Goal: Information Seeking & Learning: Learn about a topic

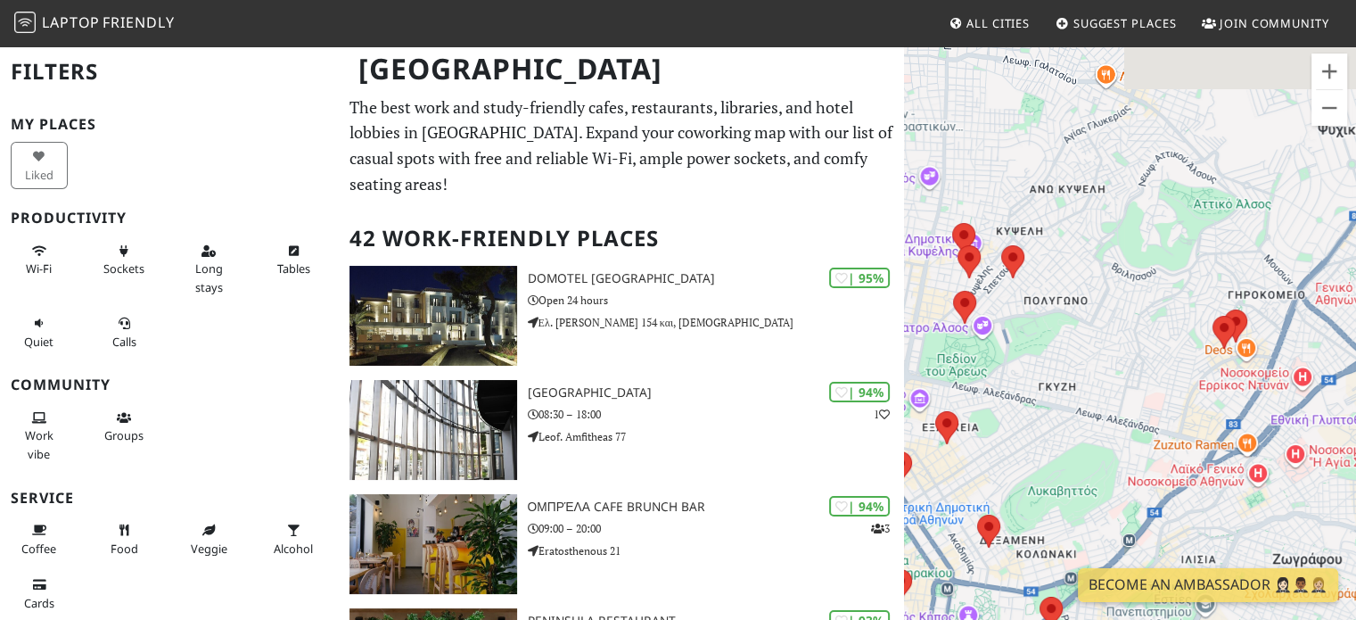
drag, startPoint x: 1020, startPoint y: 391, endPoint x: 1141, endPoint y: 455, distance: 136.8
click at [1141, 455] on div at bounding box center [1130, 355] width 452 height 620
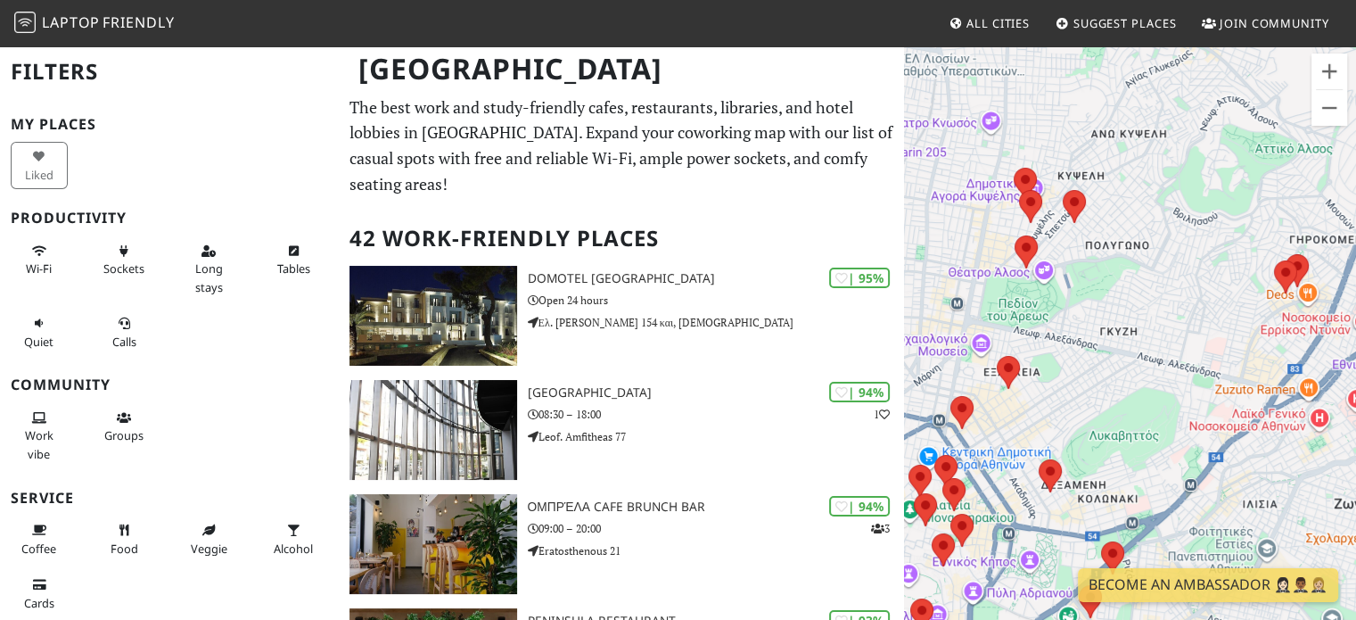
drag, startPoint x: 1037, startPoint y: 460, endPoint x: 1073, endPoint y: 363, distance: 103.5
click at [1073, 363] on div at bounding box center [1130, 355] width 452 height 620
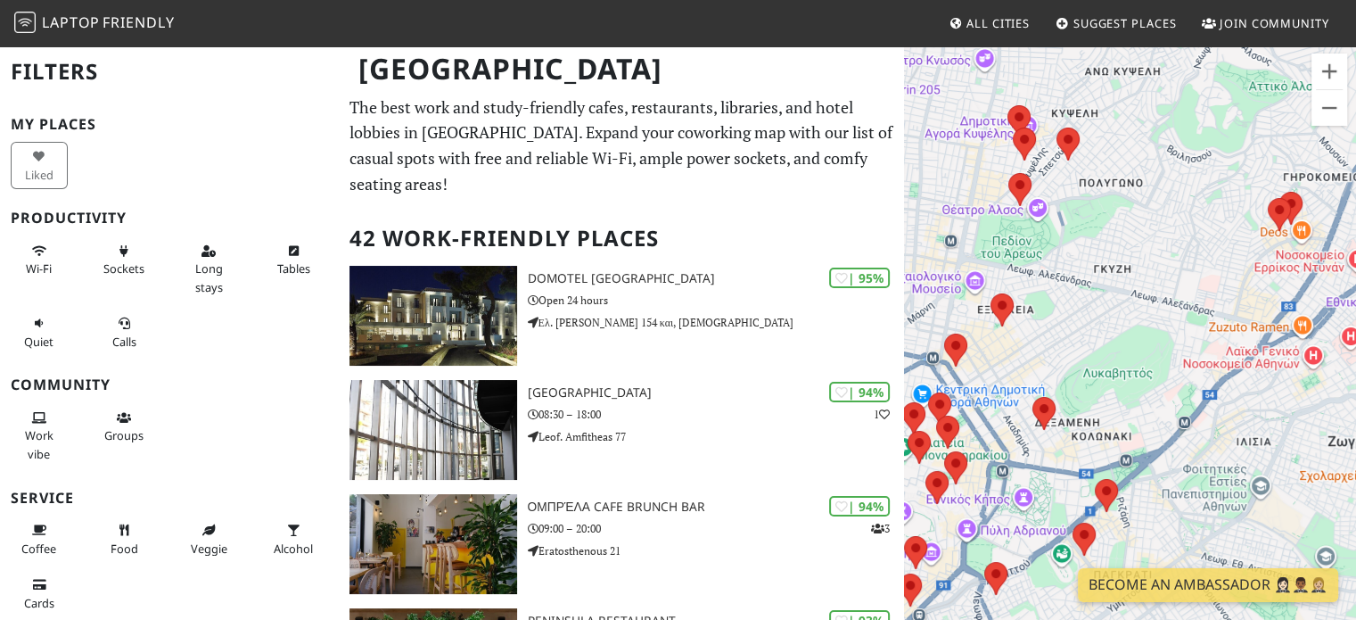
drag, startPoint x: 1036, startPoint y: 420, endPoint x: 988, endPoint y: 357, distance: 79.5
click at [988, 357] on div at bounding box center [1130, 355] width 452 height 620
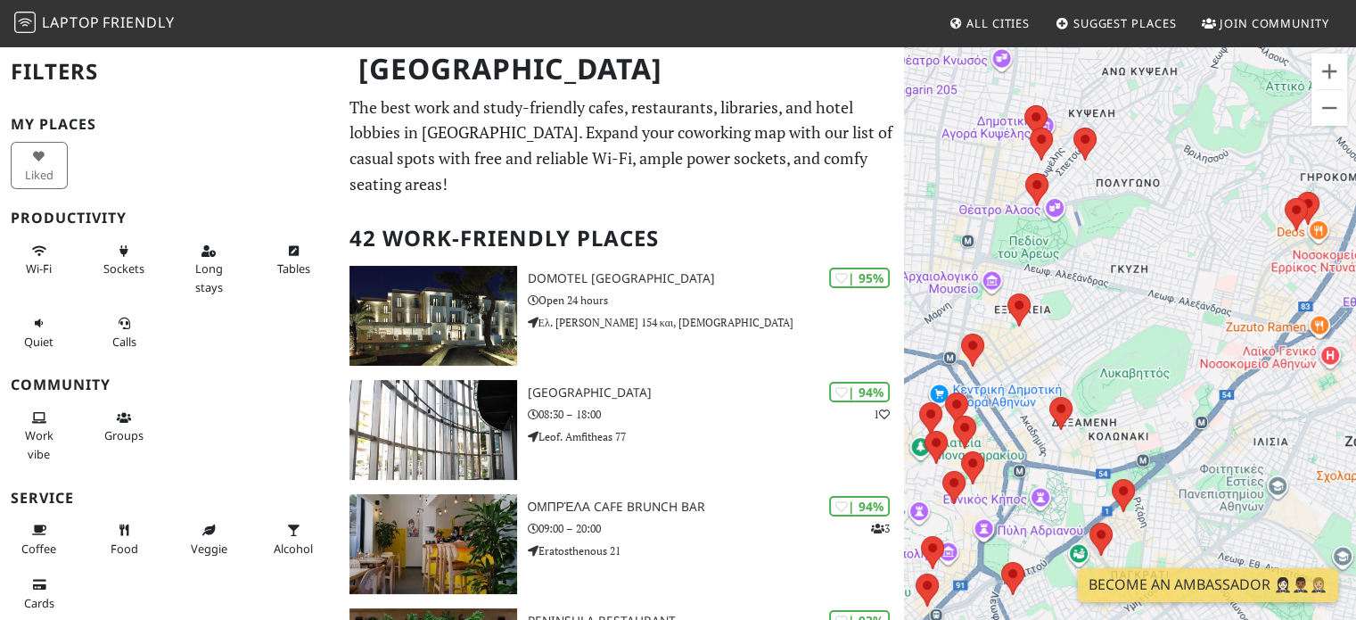
drag, startPoint x: 976, startPoint y: 395, endPoint x: 1059, endPoint y: 426, distance: 89.4
click at [1059, 426] on div at bounding box center [1130, 355] width 452 height 620
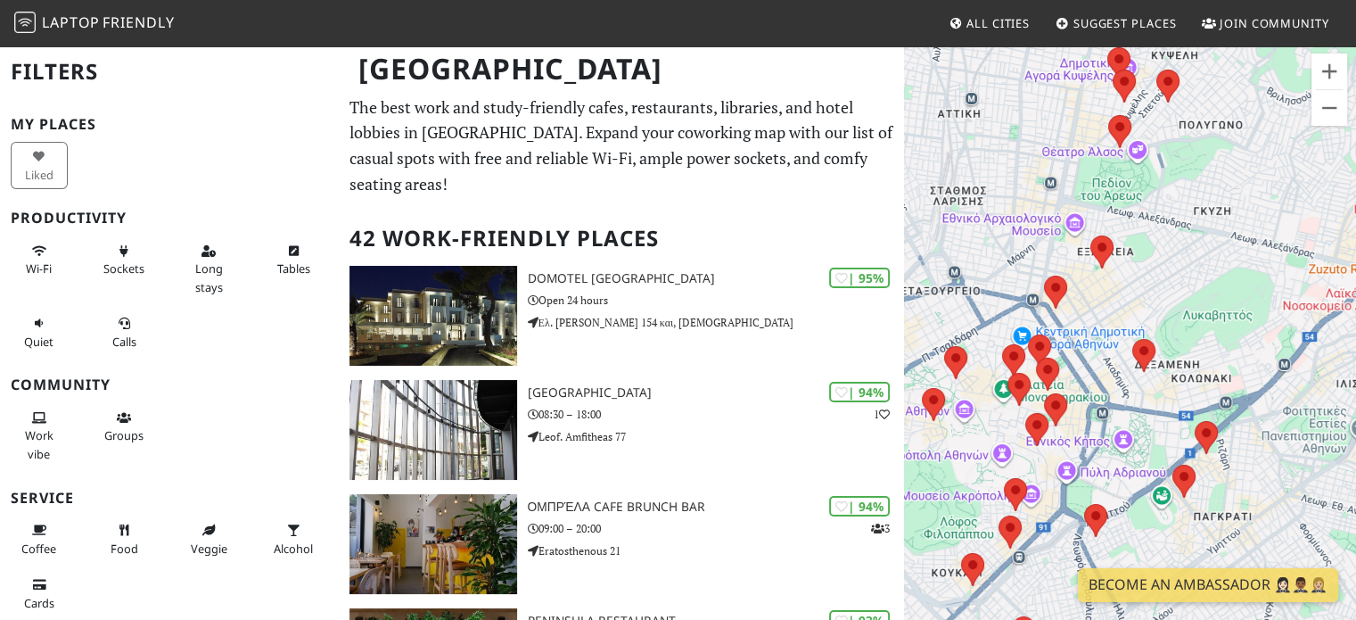
drag, startPoint x: 1059, startPoint y: 426, endPoint x: 1059, endPoint y: 327, distance: 99.0
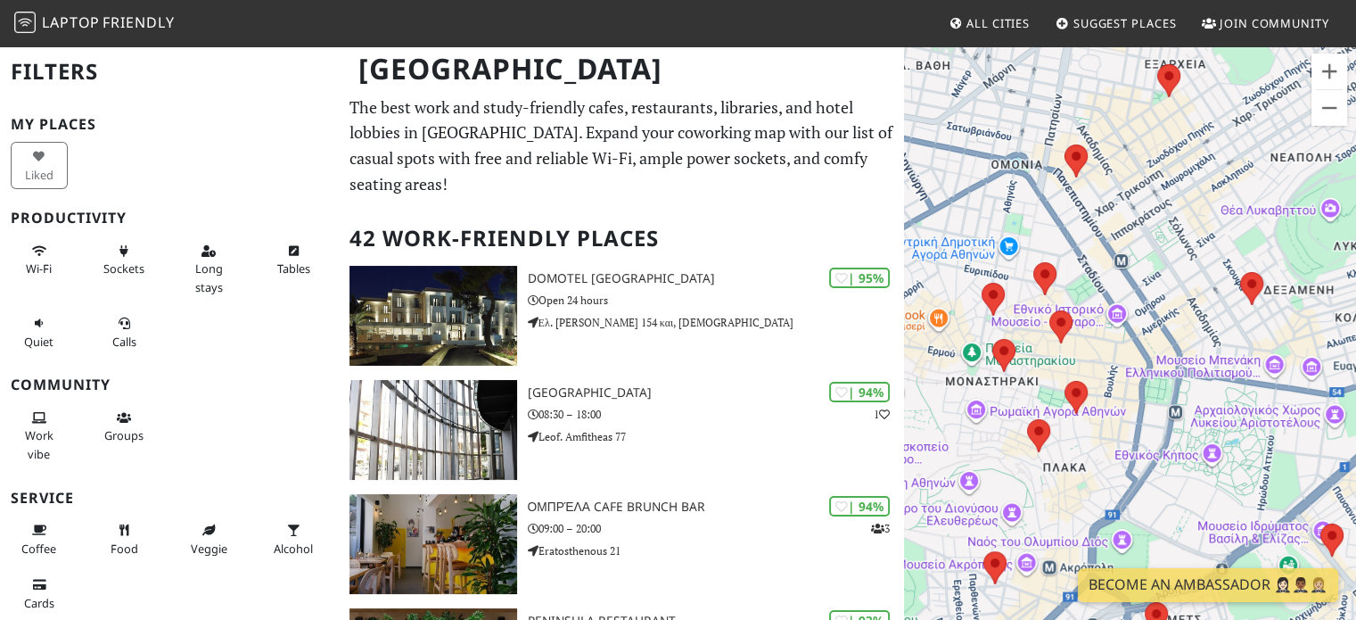
drag, startPoint x: 1163, startPoint y: 424, endPoint x: 1187, endPoint y: 311, distance: 115.8
click at [1187, 311] on div at bounding box center [1130, 355] width 452 height 620
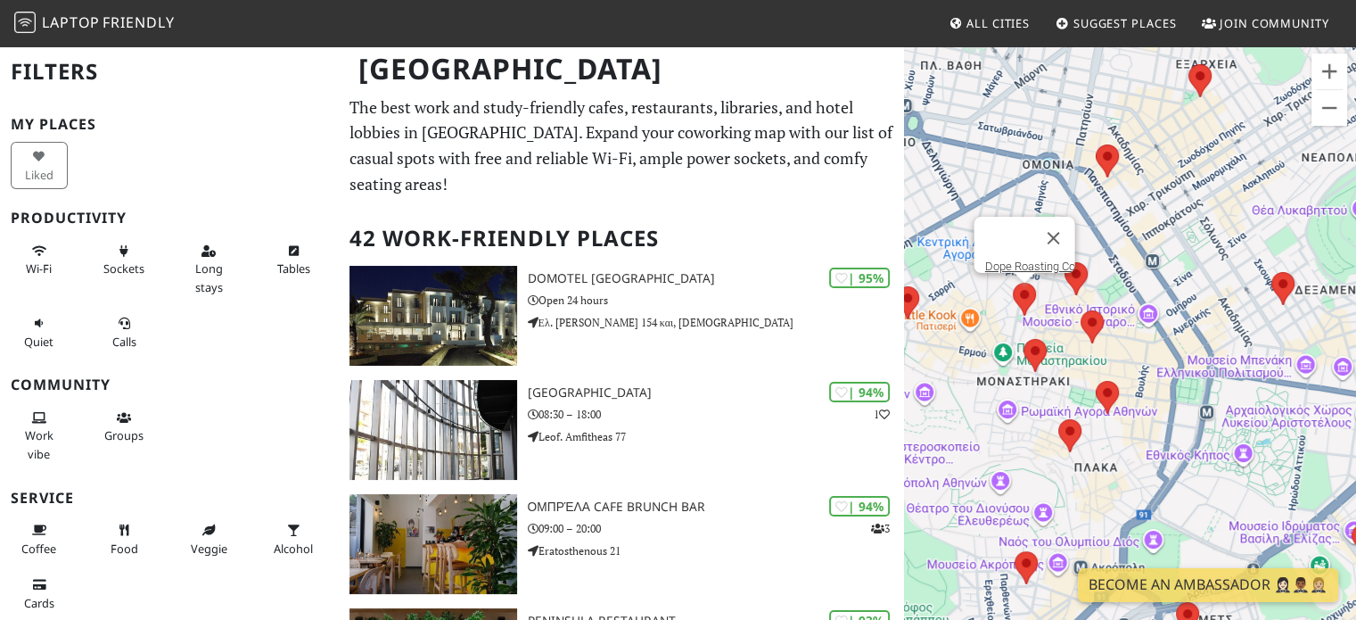
click at [1013, 283] on area at bounding box center [1013, 283] width 0 height 0
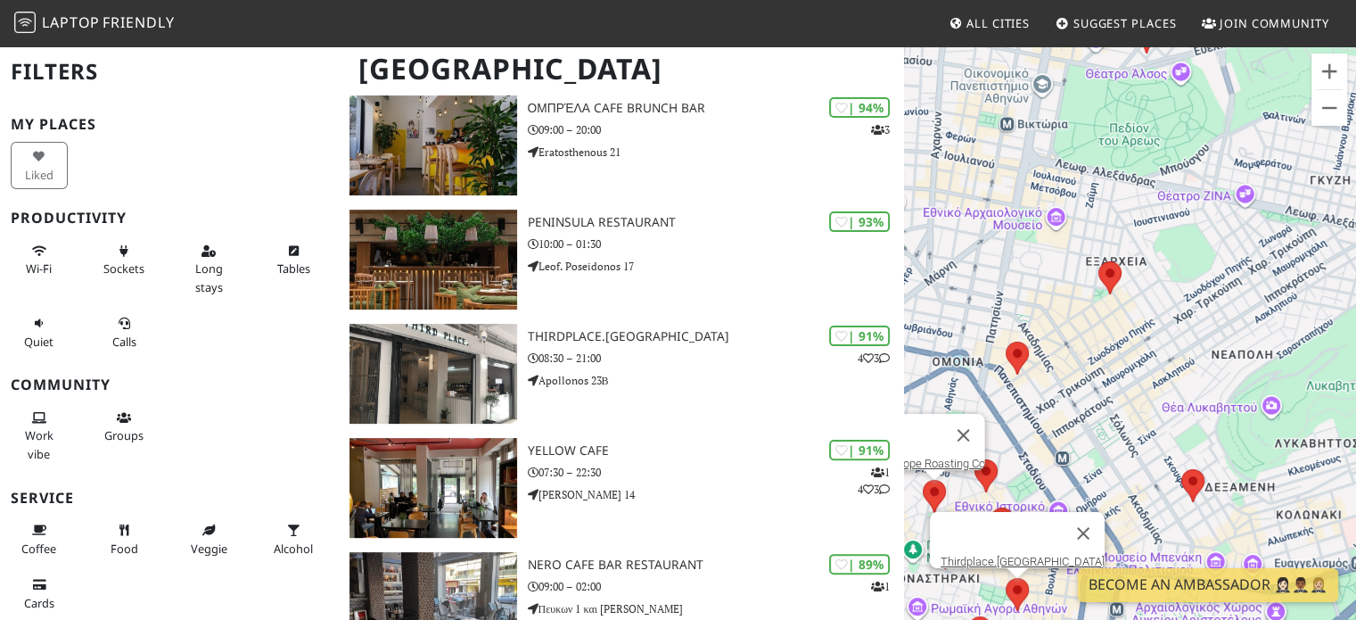
scroll to position [531, 0]
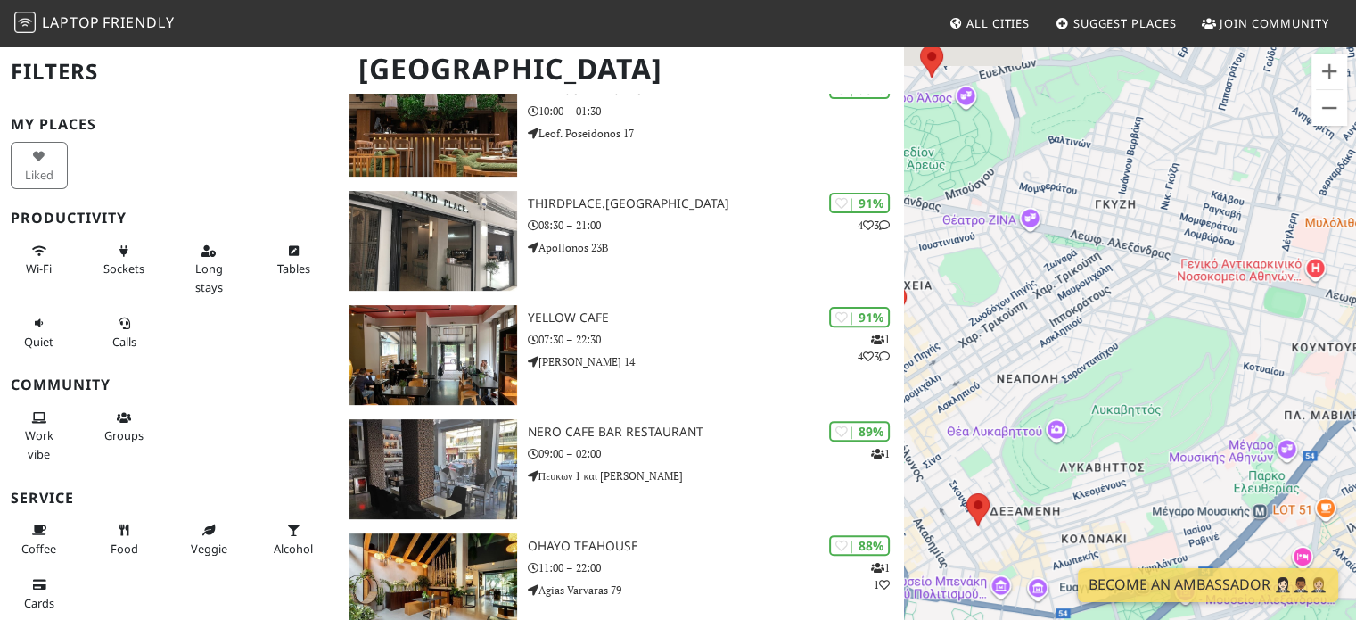
drag, startPoint x: 954, startPoint y: 430, endPoint x: 1232, endPoint y: 309, distance: 303.5
click at [1232, 309] on div "Dope Roasting Co" at bounding box center [1130, 355] width 452 height 620
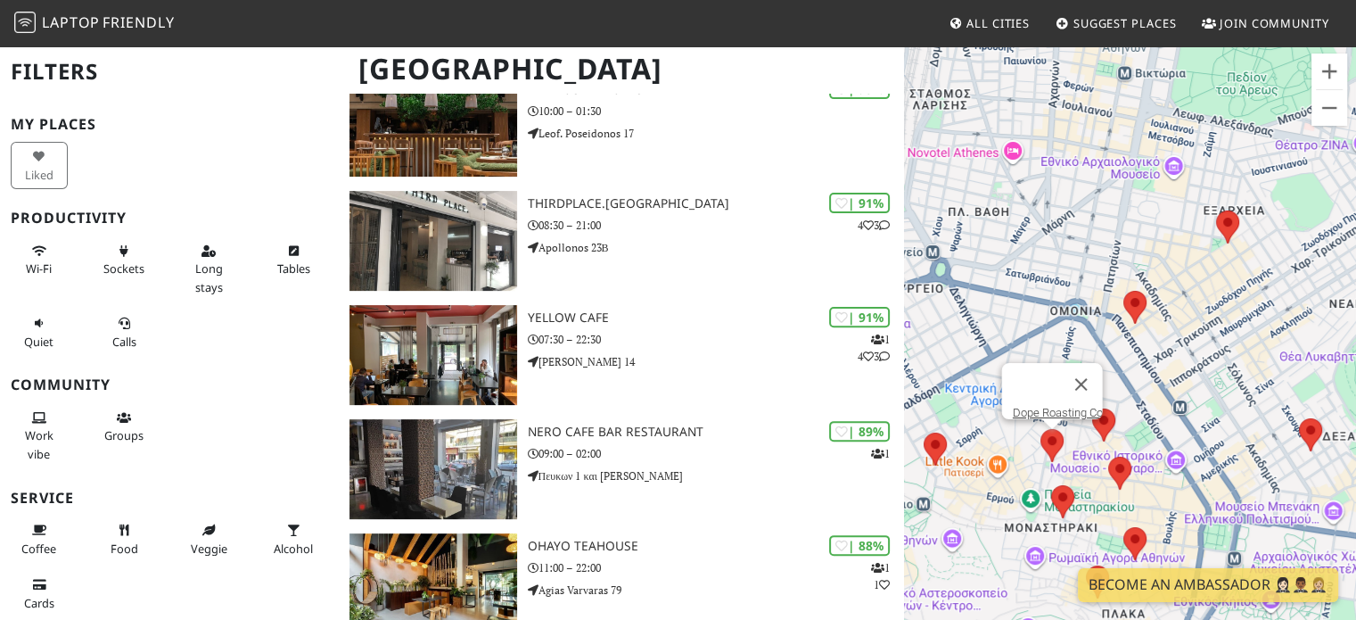
drag, startPoint x: 1026, startPoint y: 405, endPoint x: 1304, endPoint y: 369, distance: 280.5
click at [1304, 369] on div "Dope Roasting Co" at bounding box center [1130, 355] width 452 height 620
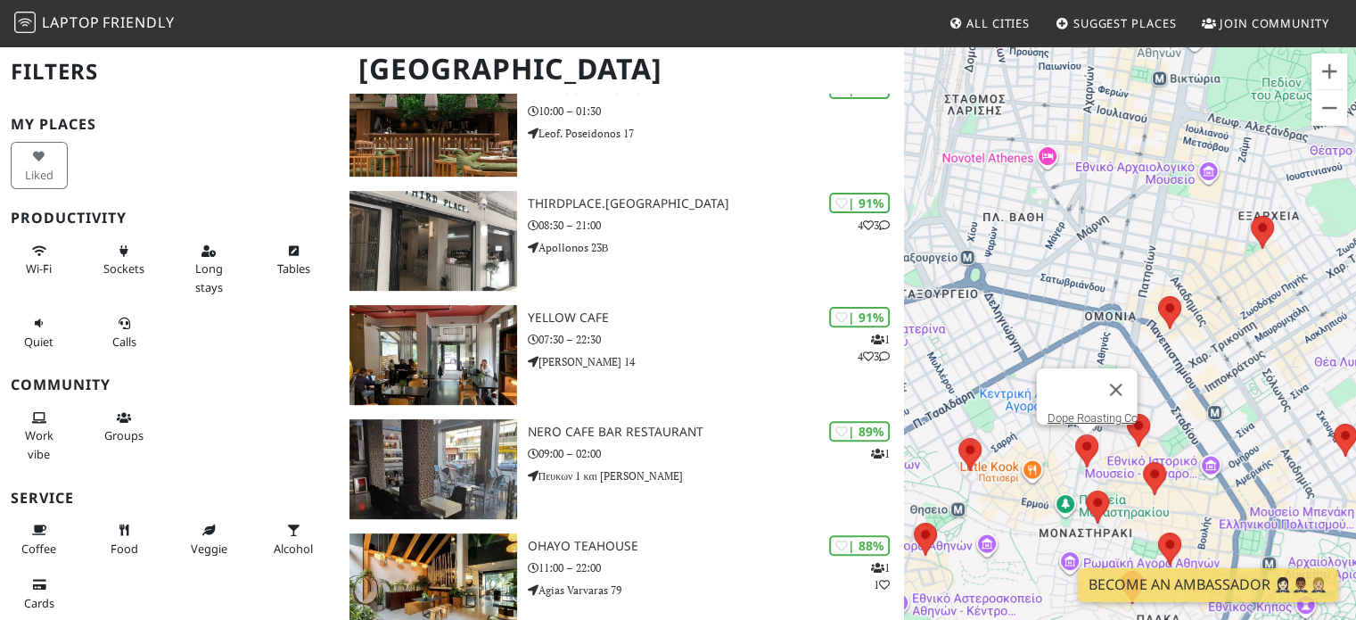
drag, startPoint x: 1000, startPoint y: 470, endPoint x: 1075, endPoint y: 393, distance: 107.2
click at [1075, 393] on div "Dope Roasting Co" at bounding box center [1130, 355] width 452 height 620
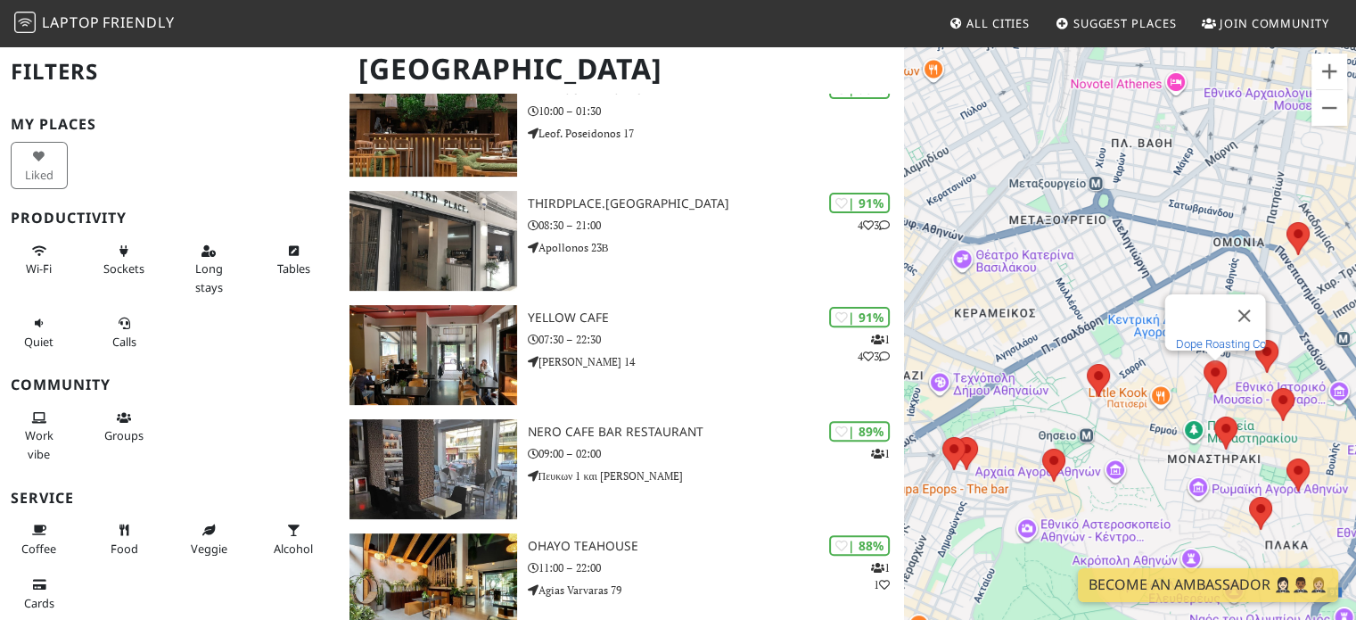
click at [1221, 337] on link "Dope Roasting Co" at bounding box center [1220, 343] width 90 height 13
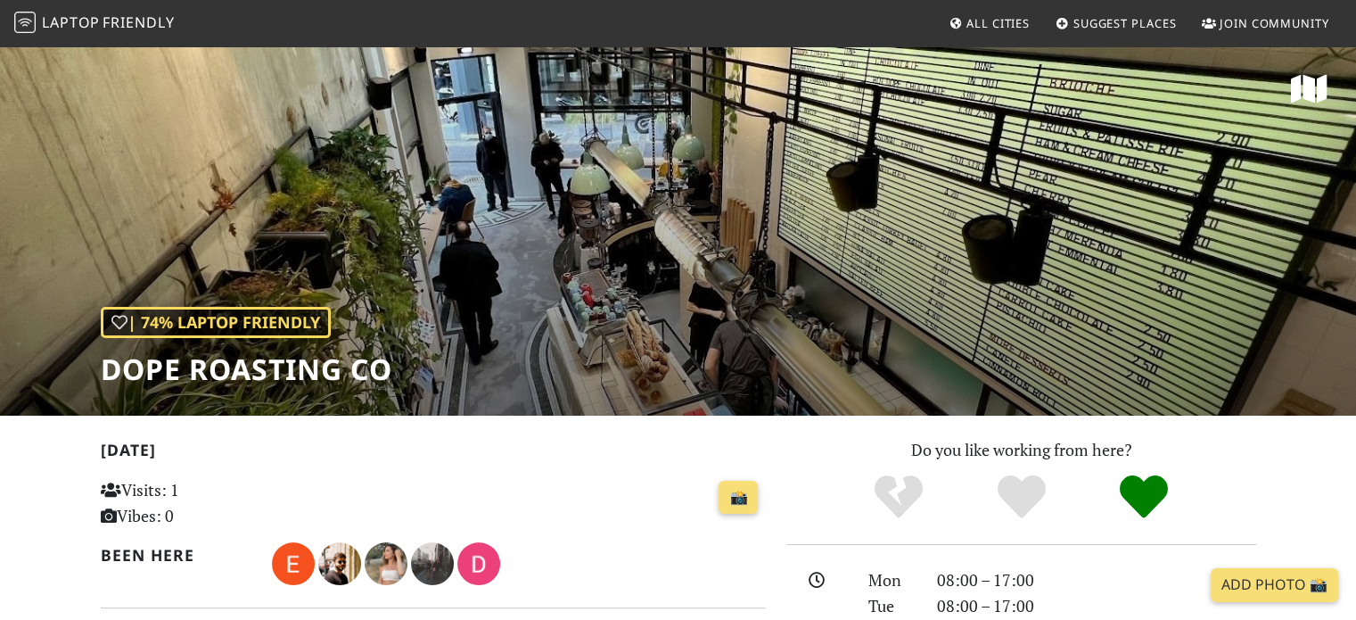
click at [153, 35] on link "Laptop Friendly" at bounding box center [94, 23] width 161 height 31
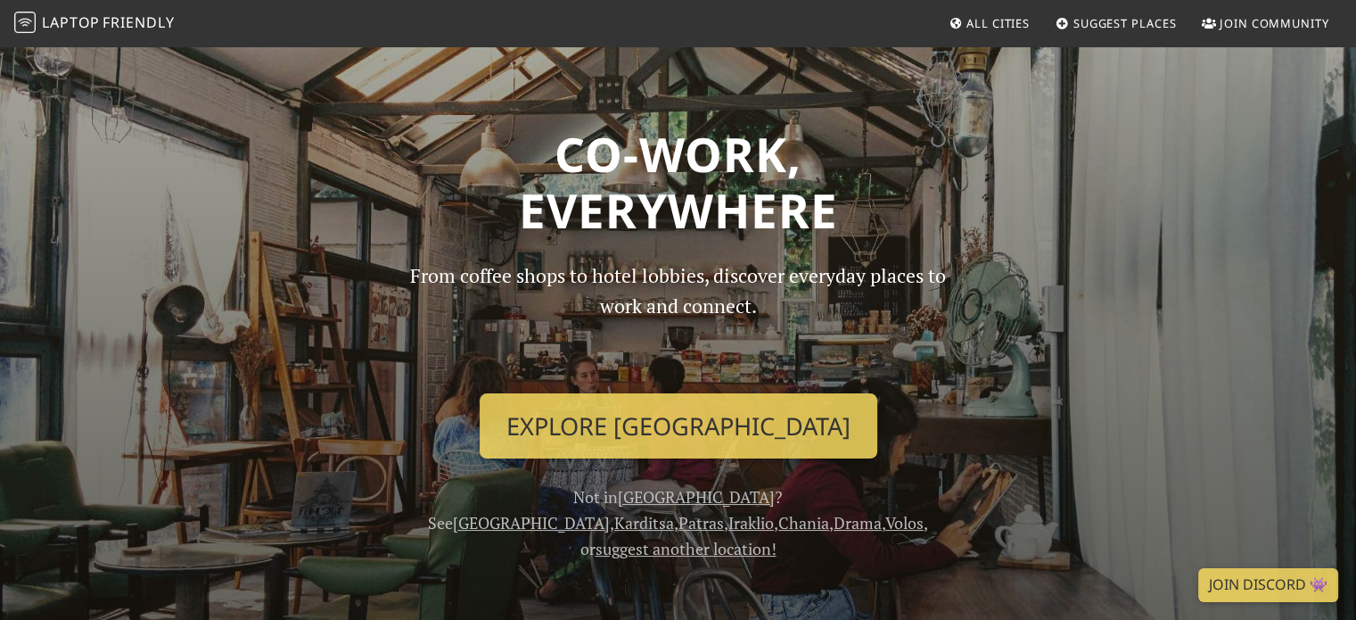
click at [1000, 13] on link "All Cities" at bounding box center [989, 23] width 95 height 32
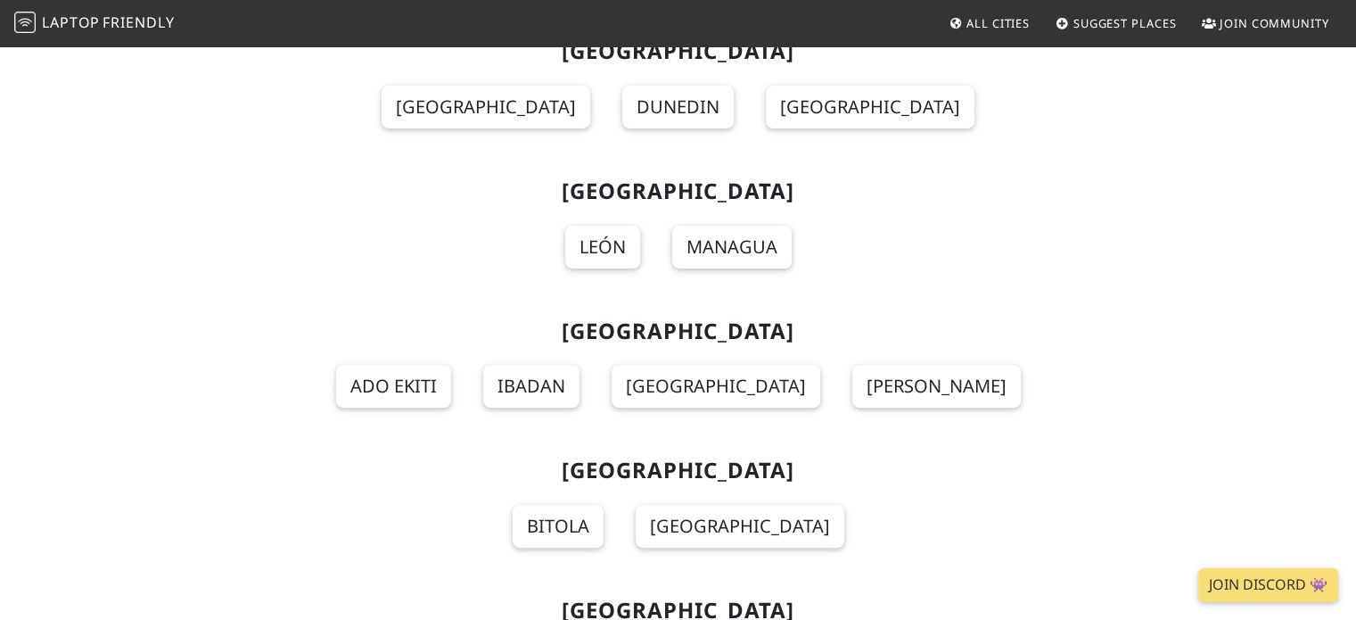
scroll to position [14131, 0]
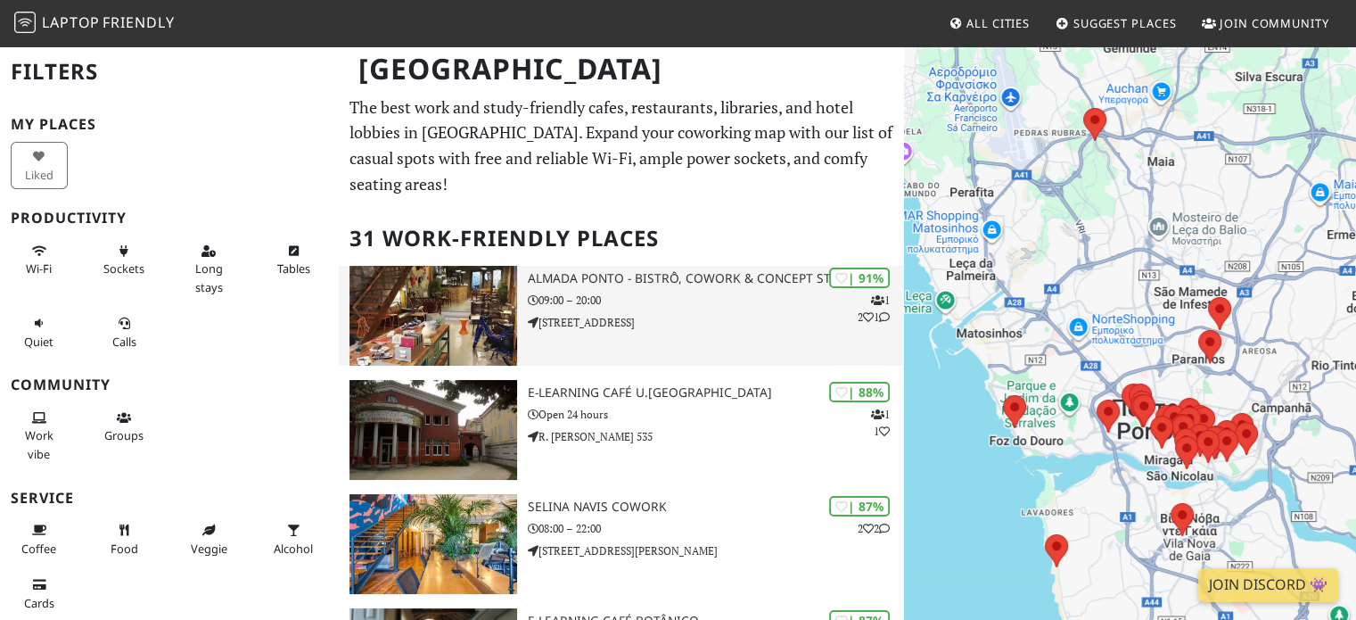
click at [820, 314] on p "Rua do Almada 544" at bounding box center [716, 322] width 377 height 17
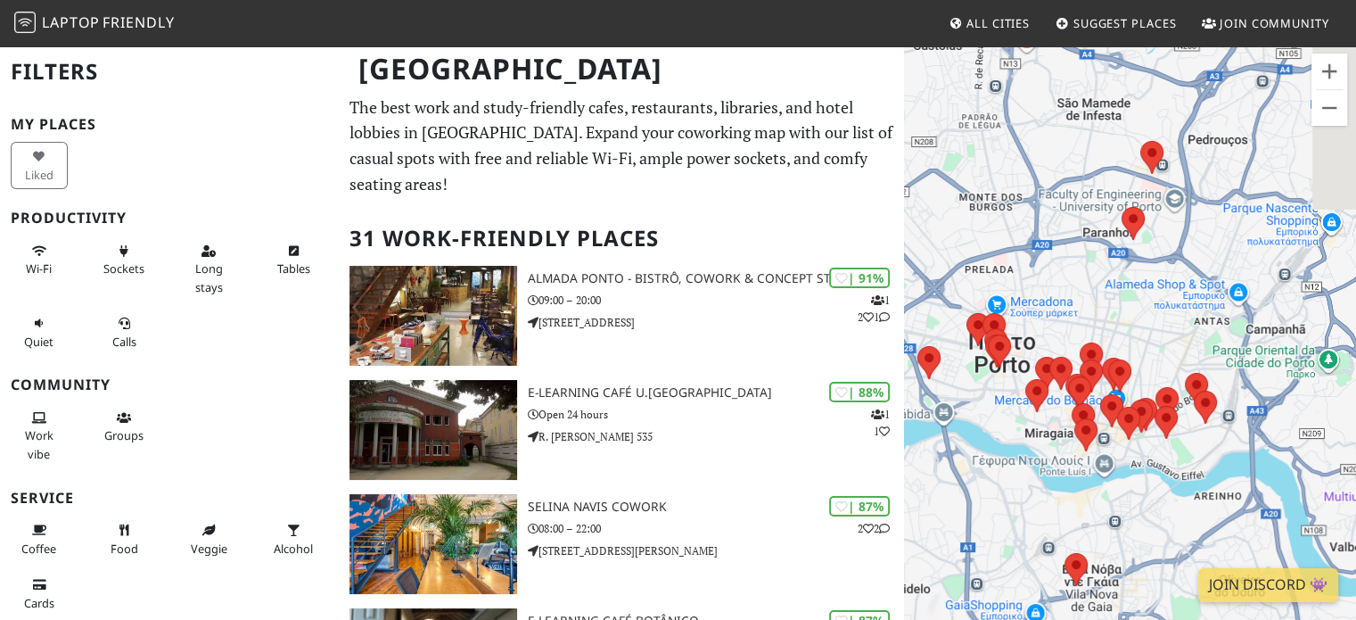
drag, startPoint x: 1234, startPoint y: 441, endPoint x: 1084, endPoint y: 309, distance: 200.3
click at [1084, 309] on div at bounding box center [1130, 355] width 452 height 620
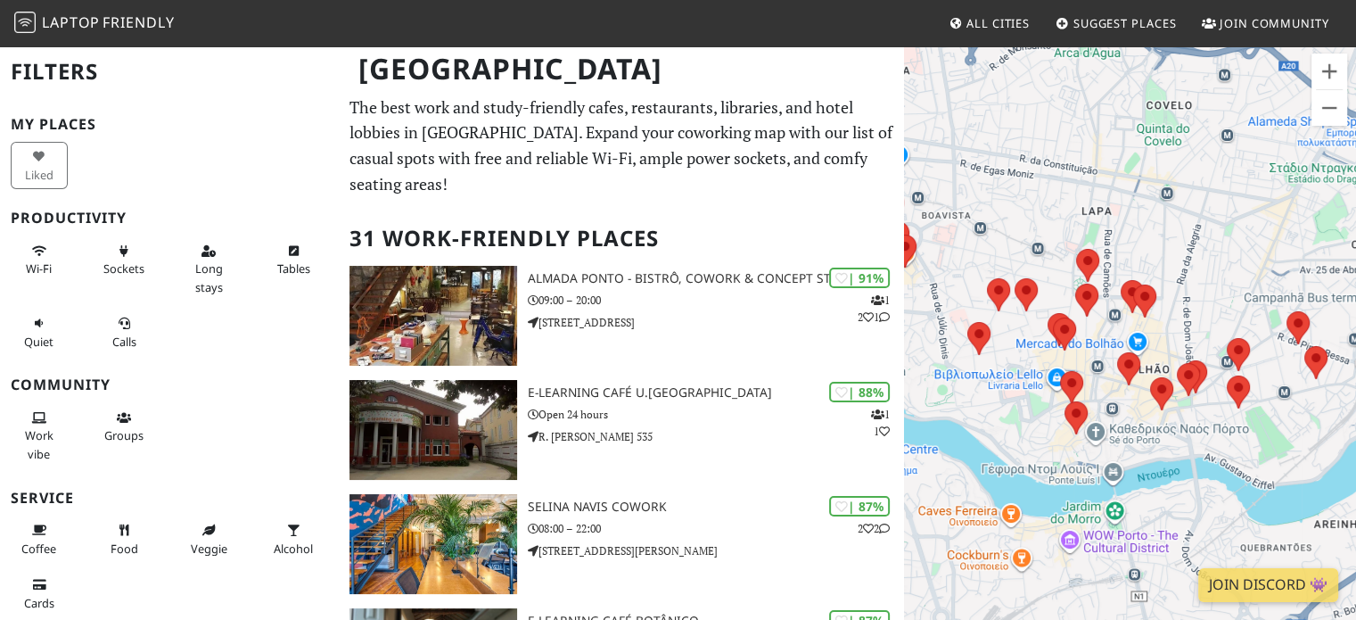
drag, startPoint x: 1168, startPoint y: 366, endPoint x: 1156, endPoint y: 207, distance: 159.2
click at [1156, 207] on div at bounding box center [1130, 355] width 452 height 620
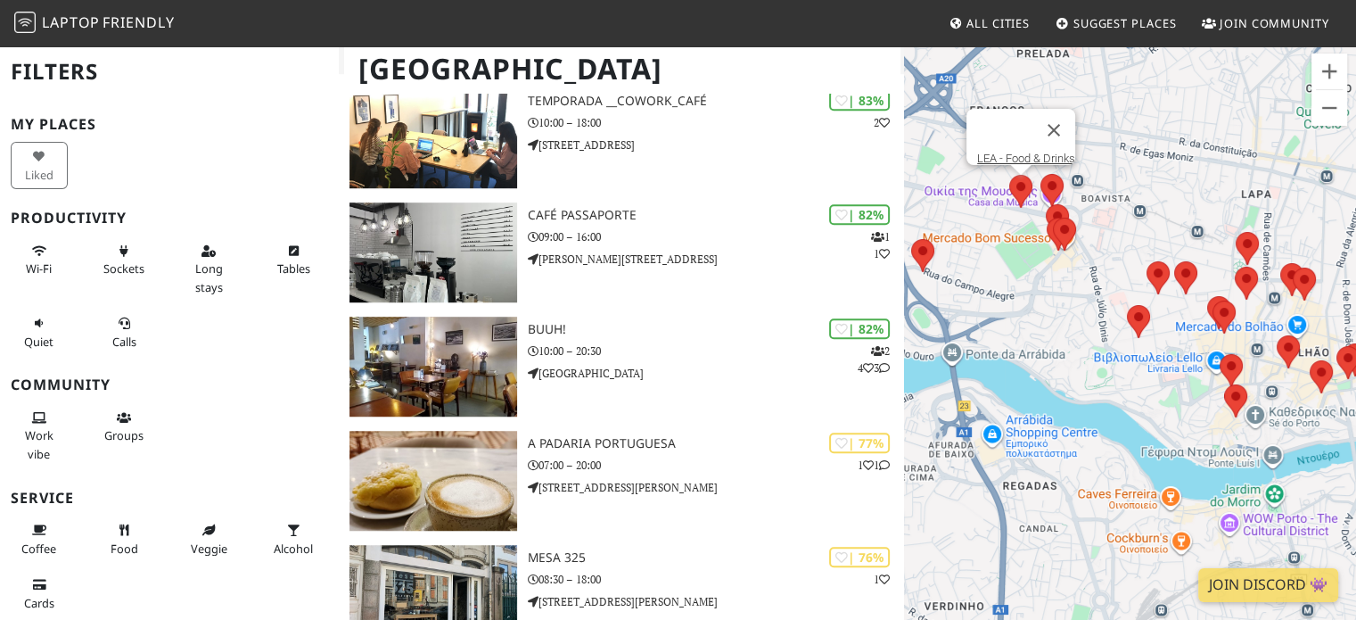
scroll to position [1218, 0]
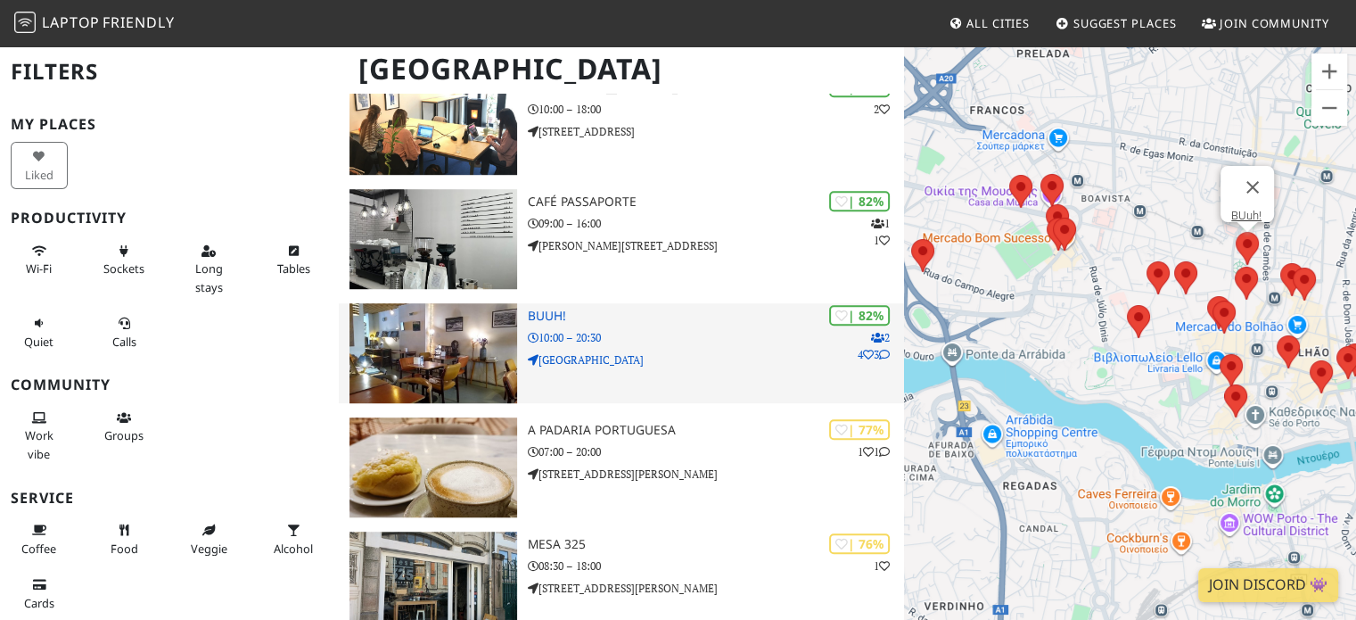
click at [663, 329] on p "10:00 – 20:30" at bounding box center [716, 337] width 377 height 17
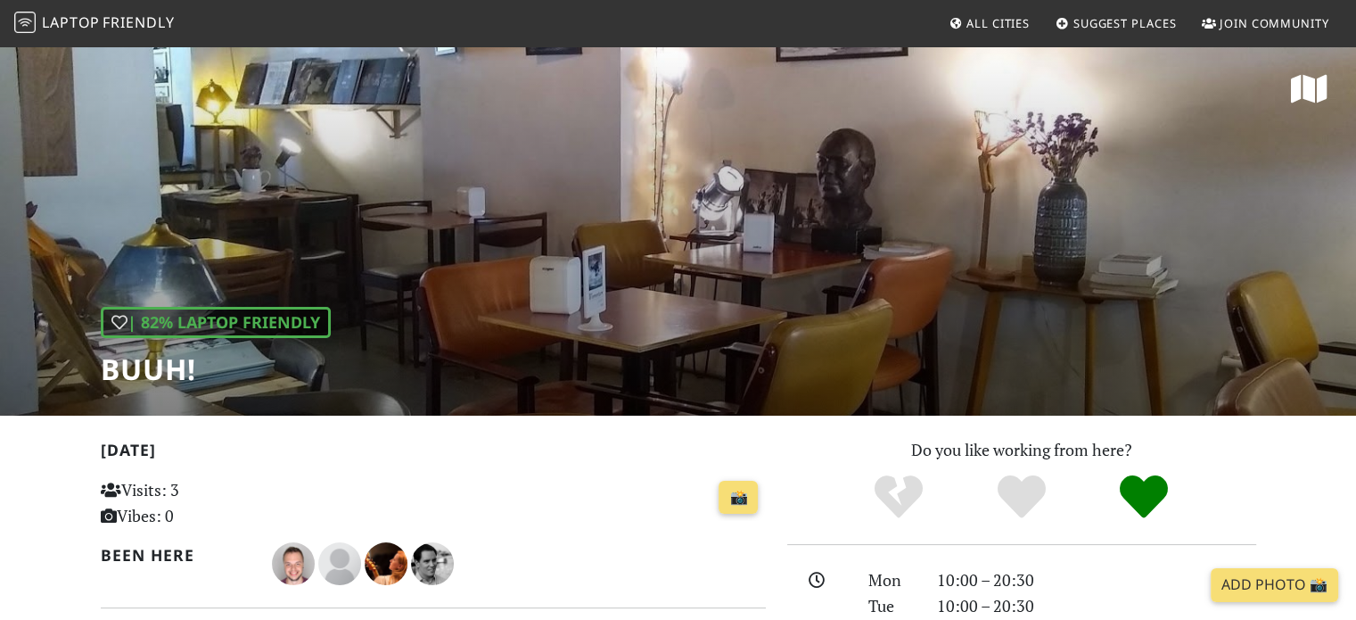
click at [1122, 179] on div "| 82% Laptop Friendly BUuh!" at bounding box center [678, 230] width 1356 height 371
